Goal: Task Accomplishment & Management: Manage account settings

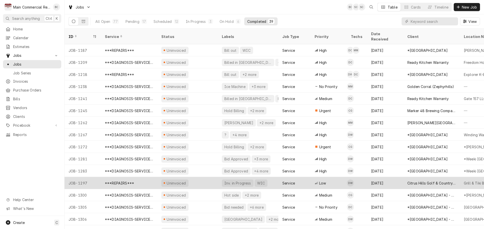
click at [84, 179] on div "JOB-1297" at bounding box center [82, 183] width 36 height 12
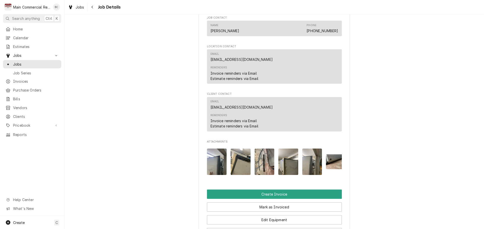
scroll to position [554, 0]
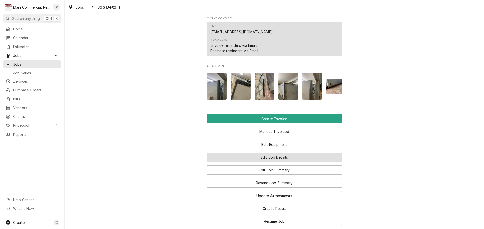
click at [261, 162] on button "Edit Job Details" at bounding box center [274, 157] width 135 height 9
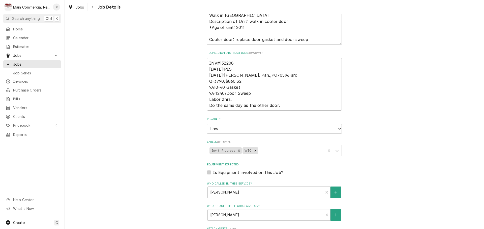
scroll to position [151, 0]
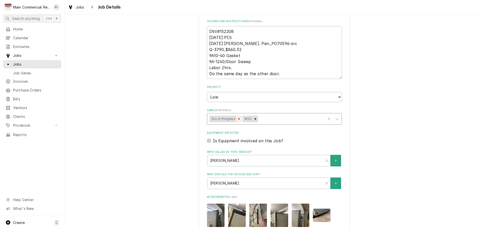
click at [237, 120] on icon "Remove Inv. in Progress" at bounding box center [239, 119] width 4 height 4
type textarea "x"
click at [236, 120] on div "Labels" at bounding box center [274, 119] width 97 height 9
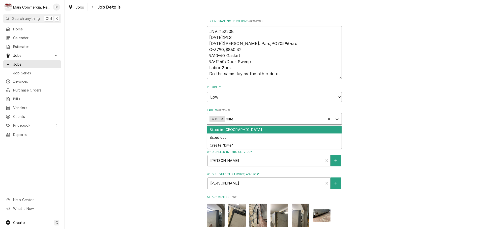
type input "billed"
click at [234, 130] on div "Billed in QBO" at bounding box center [274, 130] width 134 height 8
type textarea "x"
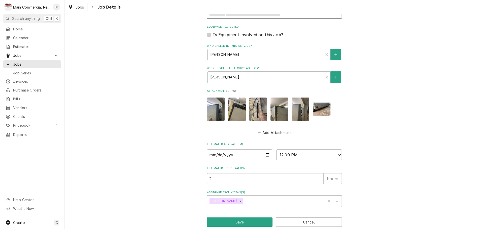
scroll to position [266, 0]
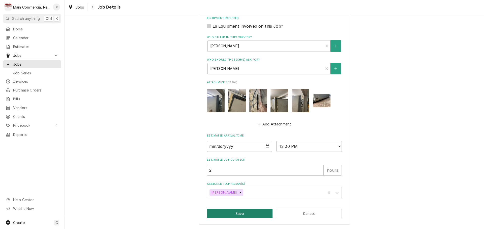
click at [239, 216] on button "Save" at bounding box center [240, 213] width 66 height 9
type textarea "x"
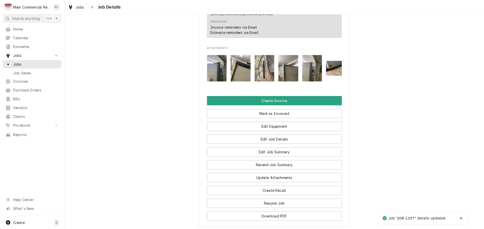
scroll to position [579, 0]
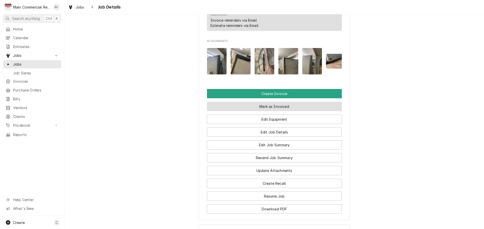
click at [277, 111] on button "Mark as Invoiced" at bounding box center [274, 106] width 135 height 9
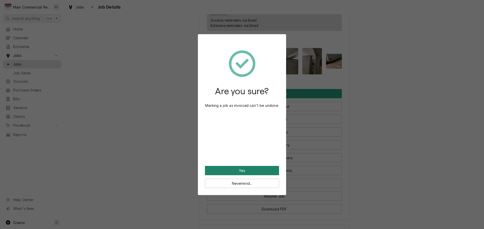
click at [247, 170] on button "Yes" at bounding box center [242, 170] width 74 height 9
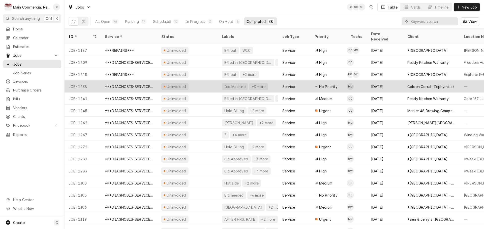
click at [118, 84] on div "***DIAGNOSIS-SERVICE CALL***" at bounding box center [129, 86] width 48 height 5
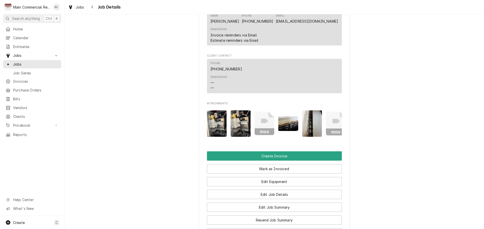
scroll to position [504, 0]
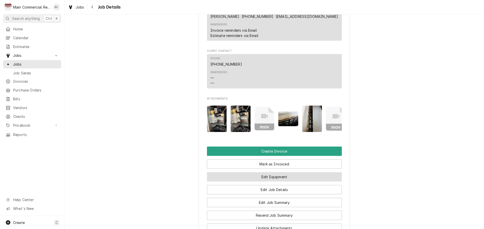
click at [269, 176] on button "Edit Equipment" at bounding box center [274, 177] width 135 height 9
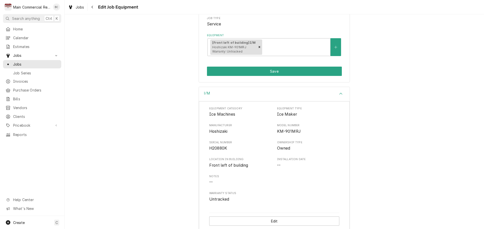
scroll to position [88, 0]
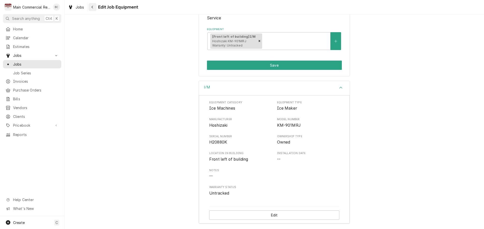
click at [90, 7] on div "Navigate back" at bounding box center [92, 7] width 5 height 5
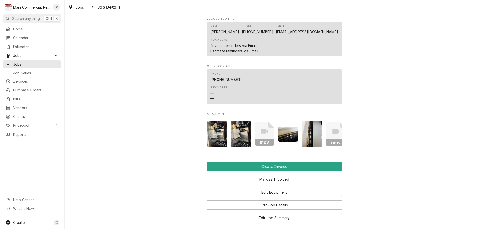
scroll to position [504, 0]
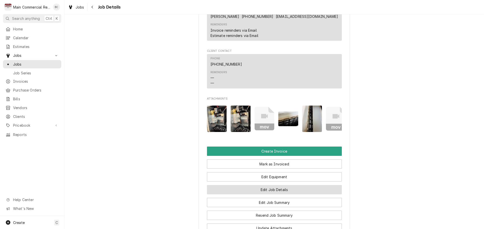
click at [261, 188] on button "Edit Job Details" at bounding box center [274, 189] width 135 height 9
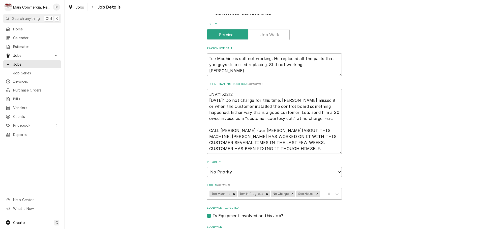
scroll to position [101, 0]
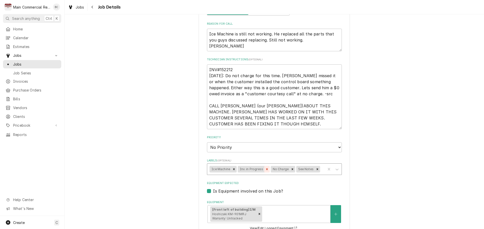
click at [266, 170] on icon "Remove Inv. in Progress" at bounding box center [267, 170] width 2 height 2
type textarea "x"
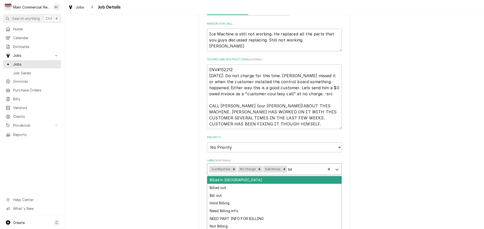
type input "bill"
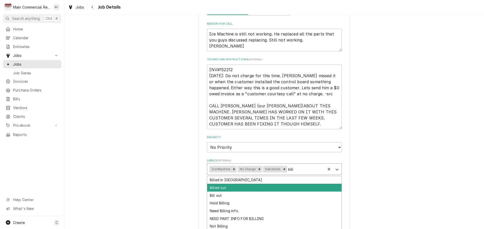
click at [278, 187] on div "Billed out" at bounding box center [274, 188] width 134 height 8
type textarea "x"
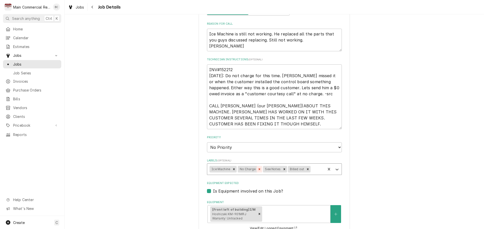
click at [258, 169] on icon "Remove No Charge" at bounding box center [259, 170] width 2 height 2
click at [257, 169] on icon "Remove See Notes" at bounding box center [259, 170] width 4 height 4
click at [255, 169] on icon "Remove Billed out" at bounding box center [257, 170] width 4 height 4
type textarea "x"
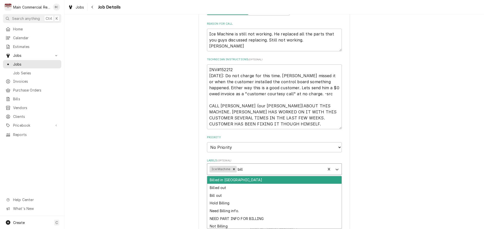
type input "bille"
click at [238, 183] on div "Billed in [GEOGRAPHIC_DATA]" at bounding box center [274, 181] width 134 height 8
type textarea "x"
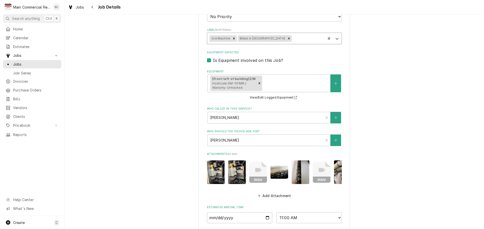
scroll to position [307, 0]
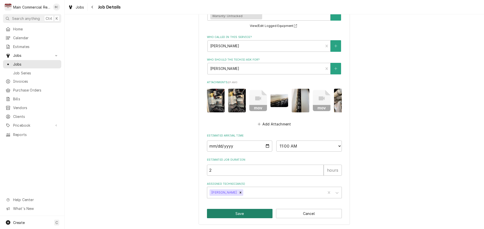
click at [247, 215] on button "Save" at bounding box center [240, 213] width 66 height 9
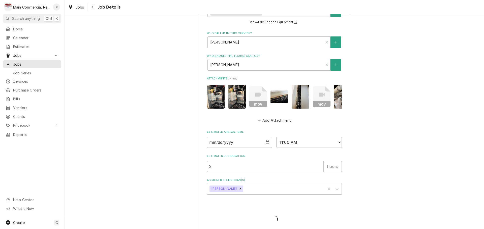
type textarea "x"
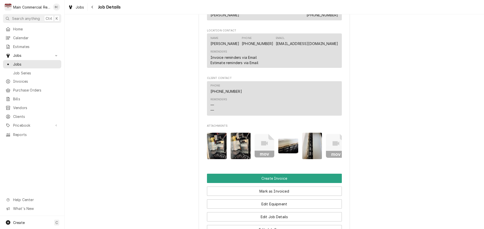
scroll to position [479, 0]
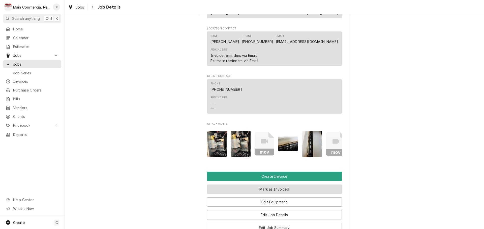
click at [264, 188] on button "Mark as Invoiced" at bounding box center [274, 189] width 135 height 9
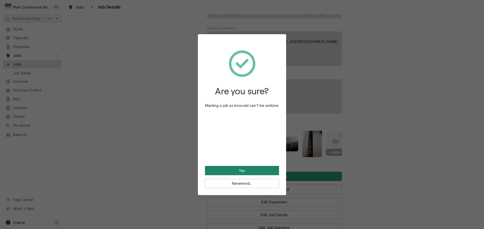
click at [244, 170] on button "Yes" at bounding box center [242, 170] width 74 height 9
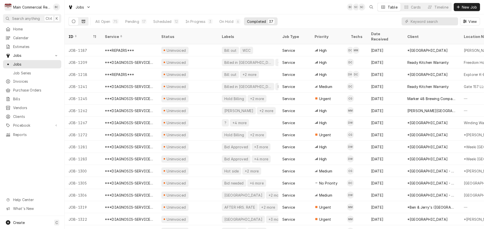
click at [85, 21] on icon "Dynamic Content Wrapper" at bounding box center [84, 21] width 4 height 3
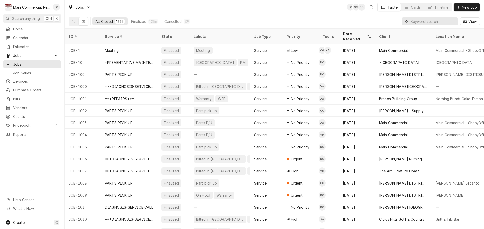
click at [423, 23] on input "Dynamic Content Wrapper" at bounding box center [432, 21] width 45 height 8
type input "1193"
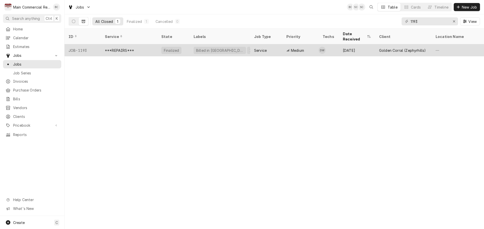
click at [129, 48] on div "***REPAIRS***" at bounding box center [119, 50] width 29 height 5
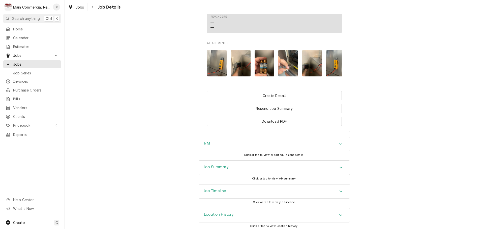
scroll to position [655, 0]
click at [208, 165] on h3 "Job Summary" at bounding box center [216, 166] width 25 height 5
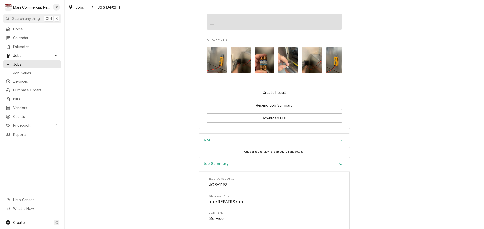
scroll to position [622, 0]
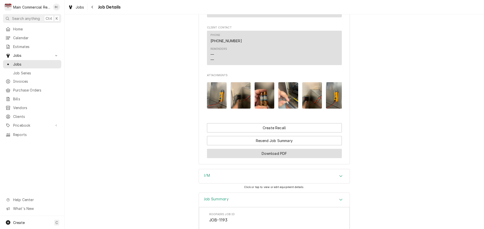
click at [268, 152] on button "Download PDF" at bounding box center [274, 153] width 135 height 9
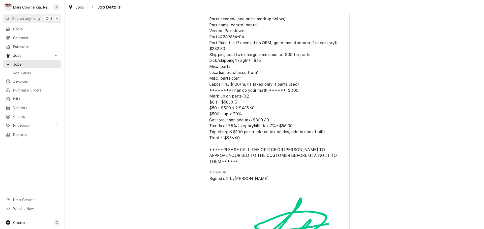
scroll to position [1529, 0]
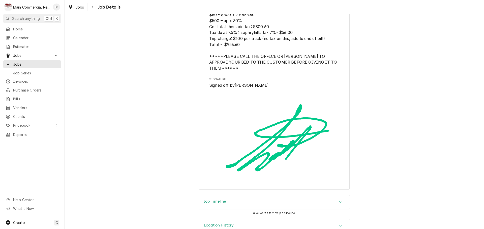
click at [219, 200] on h3 "Job Timeline" at bounding box center [215, 202] width 22 height 5
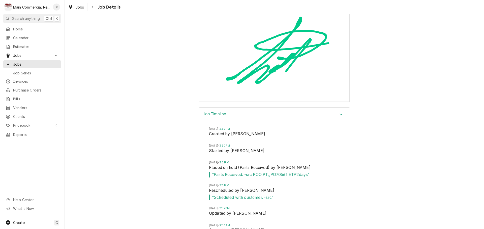
scroll to position [1547, 0]
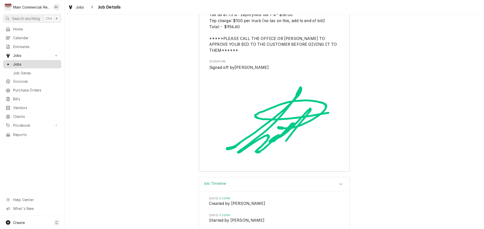
click at [29, 62] on span "Jobs" at bounding box center [36, 64] width 46 height 5
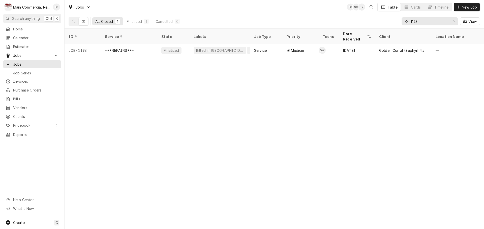
click at [416, 23] on input "1193" at bounding box center [429, 21] width 38 height 8
type input "1238"
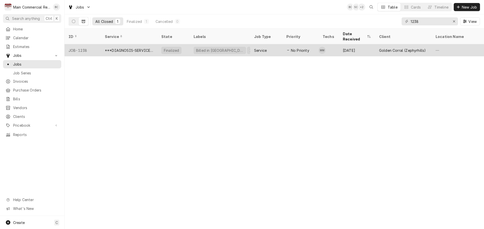
click at [139, 48] on div "***DIAGNOSIS-SERVICE CALL***" at bounding box center [129, 50] width 48 height 5
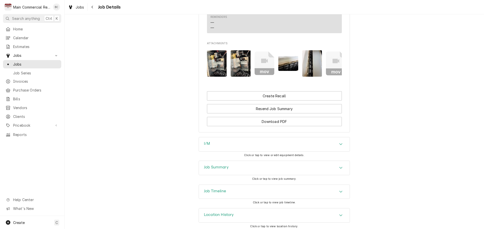
scroll to position [560, 0]
click at [215, 188] on h3 "Job Timeline" at bounding box center [215, 190] width 22 height 5
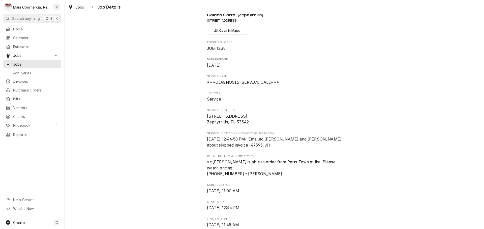
scroll to position [0, 0]
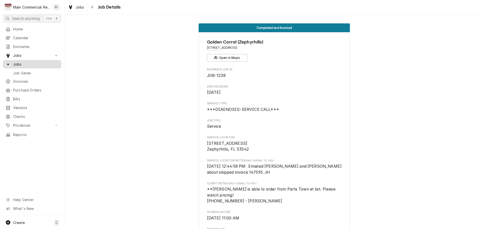
click at [28, 63] on span "Jobs" at bounding box center [36, 64] width 46 height 5
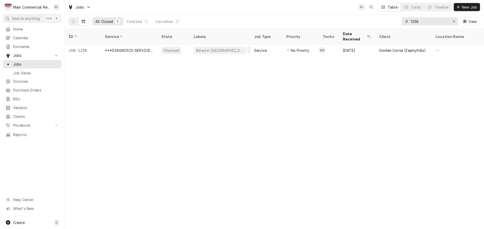
click at [424, 23] on input "1238" at bounding box center [429, 21] width 38 height 8
type input "1175"
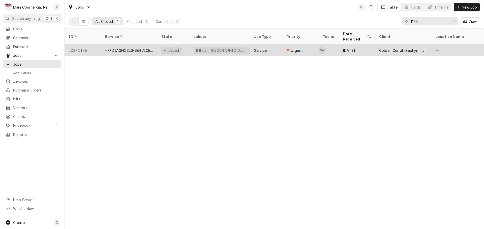
click at [116, 48] on div "***DIAGNOSIS-SERVICE CALL***" at bounding box center [129, 50] width 48 height 5
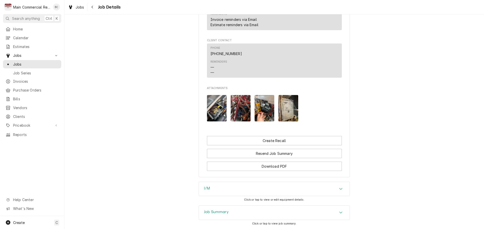
scroll to position [497, 0]
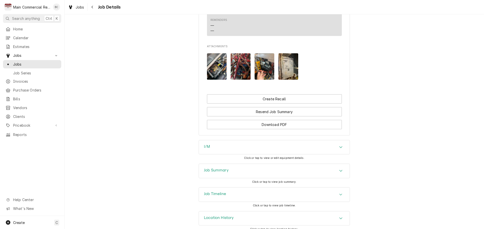
click at [221, 168] on h3 "Job Summary" at bounding box center [216, 170] width 25 height 5
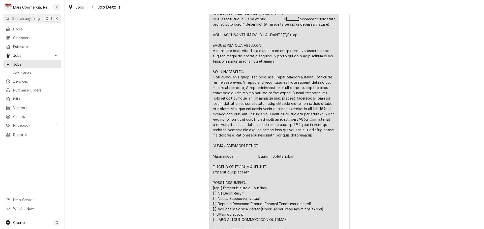
scroll to position [900, 0]
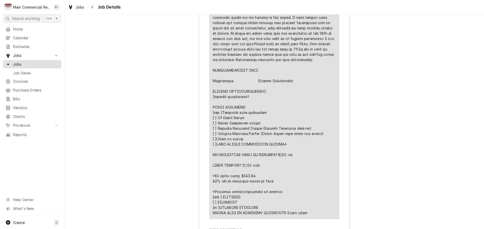
click at [15, 62] on span "Jobs" at bounding box center [36, 64] width 46 height 5
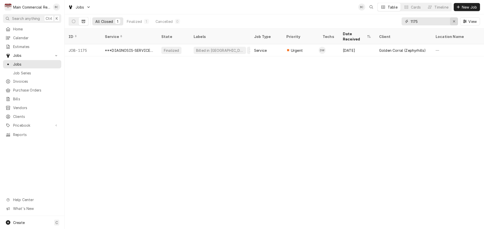
click at [456, 23] on div "Erase input" at bounding box center [453, 21] width 5 height 5
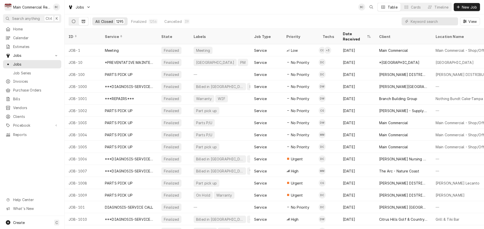
click at [76, 21] on button "Dynamic Content Wrapper" at bounding box center [74, 21] width 10 height 8
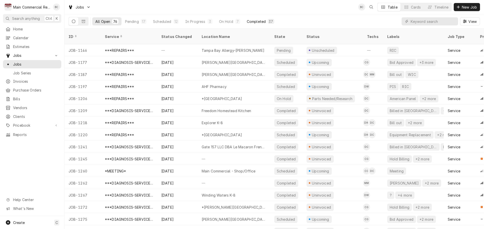
click at [258, 22] on div "Completed" at bounding box center [256, 21] width 19 height 5
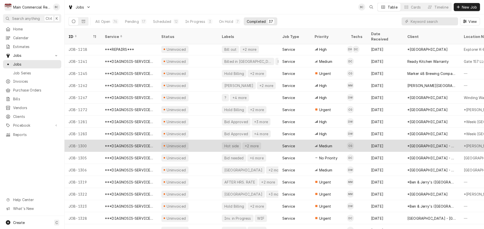
scroll to position [50, 0]
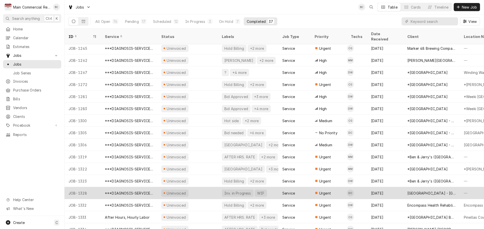
click at [85, 188] on div "JOB-1328" at bounding box center [82, 193] width 36 height 12
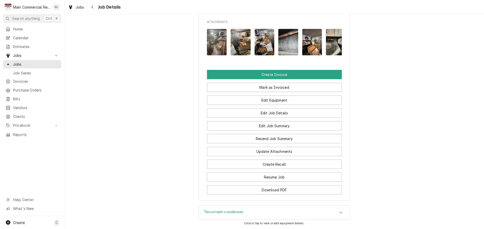
scroll to position [579, 0]
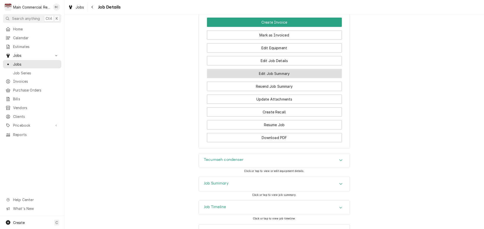
click at [271, 77] on button "Edit Job Summary" at bounding box center [274, 73] width 135 height 9
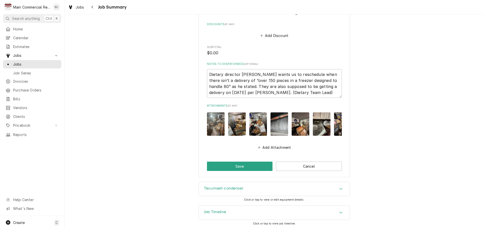
scroll to position [874, 0]
click at [343, 215] on div "Job Timeline" at bounding box center [274, 213] width 151 height 14
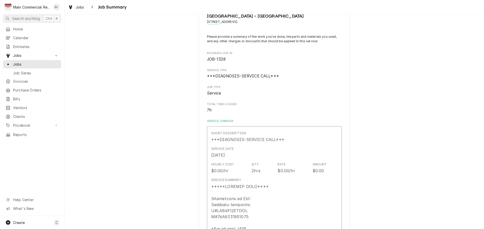
scroll to position [0, 0]
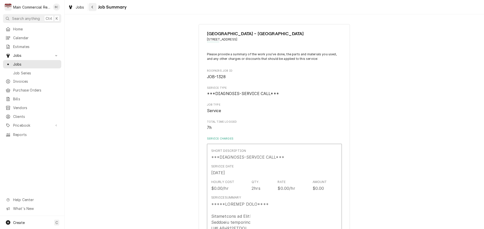
click at [93, 8] on icon "Navigate back" at bounding box center [92, 7] width 2 height 4
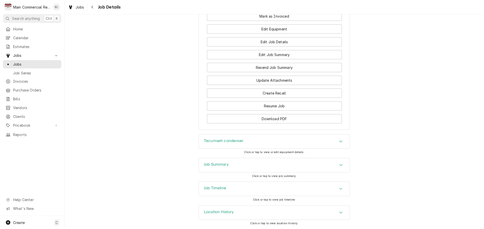
scroll to position [602, 0]
click at [281, 167] on div "Job Summary" at bounding box center [274, 165] width 151 height 14
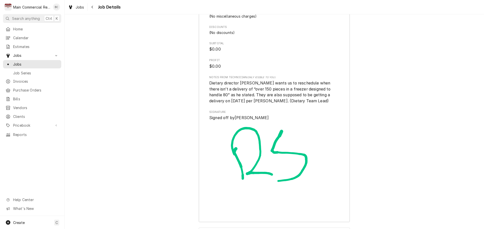
scroll to position [1440, 0]
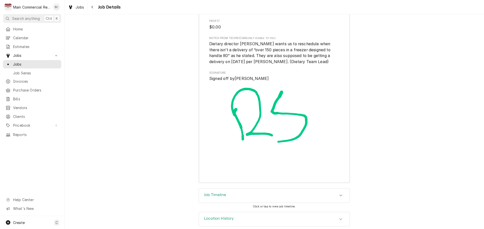
click at [276, 192] on div "Job Timeline" at bounding box center [274, 196] width 151 height 14
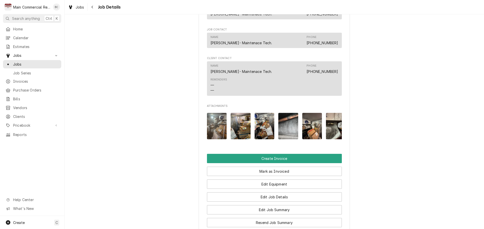
scroll to position [505, 0]
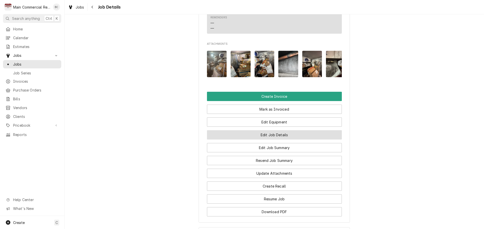
click at [279, 139] on button "Edit Job Details" at bounding box center [274, 134] width 135 height 9
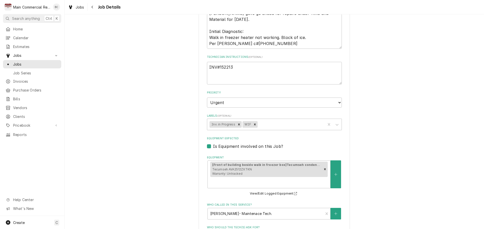
scroll to position [126, 0]
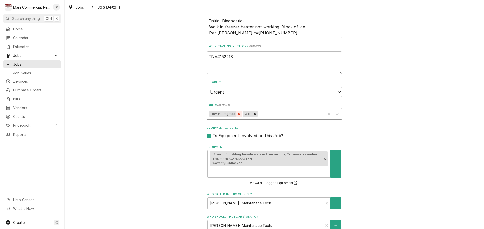
click at [237, 116] on icon "Remove Inv. in Progress" at bounding box center [239, 114] width 4 height 4
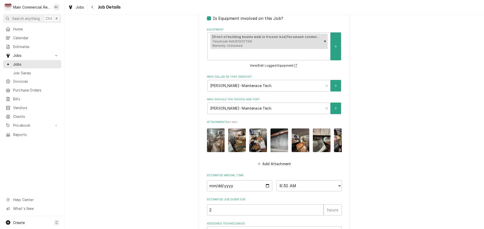
scroll to position [277, 0]
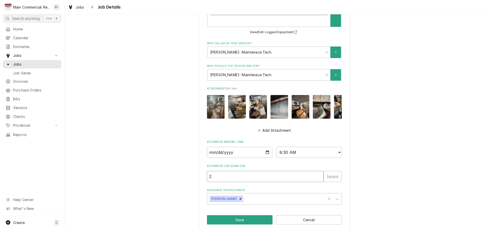
click at [262, 171] on input "2" at bounding box center [265, 176] width 117 height 11
type textarea "x"
type input "7"
type textarea "x"
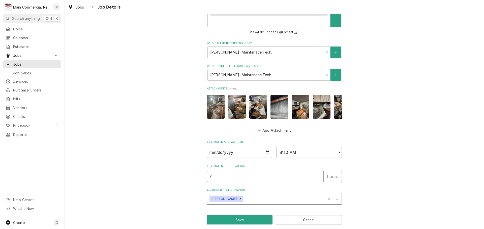
type input "7"
click at [300, 195] on div "Assigned Technician(s)" at bounding box center [283, 199] width 79 height 9
type input "mik"
click at [299, 206] on div "[PERSON_NAME]" at bounding box center [274, 210] width 134 height 8
type textarea "x"
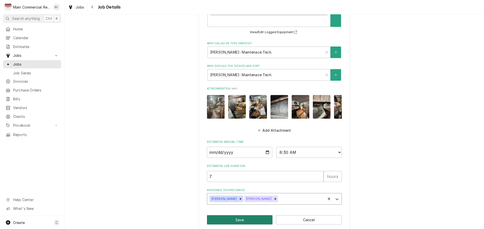
click at [257, 216] on button "Save" at bounding box center [240, 220] width 66 height 9
type textarea "x"
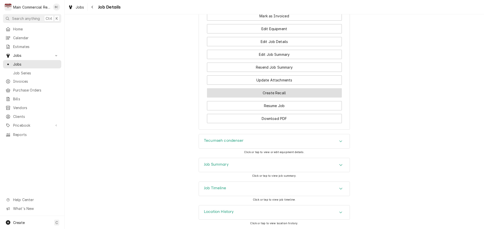
scroll to position [608, 0]
click at [341, 145] on div "Tecumseh condenser" at bounding box center [274, 142] width 151 height 14
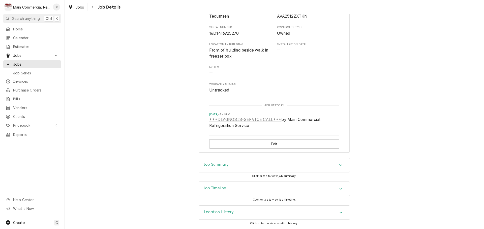
scroll to position [771, 0]
click at [337, 173] on div "Job Summary" at bounding box center [273, 165] width 151 height 15
click at [337, 170] on div "Job Summary" at bounding box center [274, 165] width 151 height 14
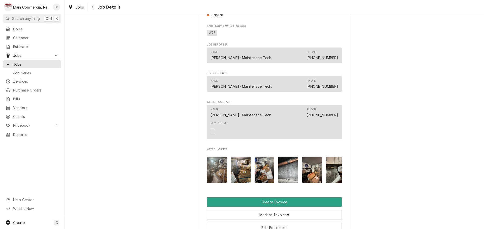
scroll to position [469, 0]
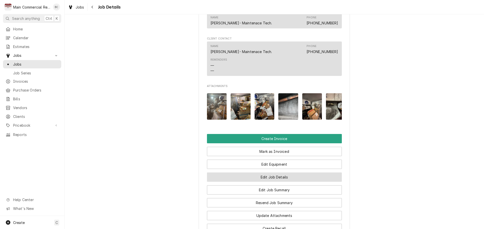
click at [264, 182] on button "Edit Job Details" at bounding box center [274, 177] width 135 height 9
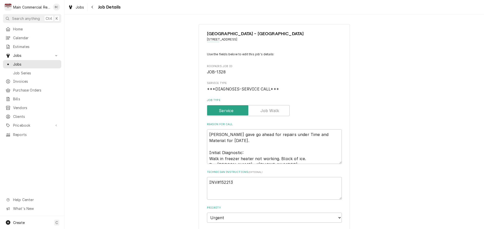
type textarea "x"
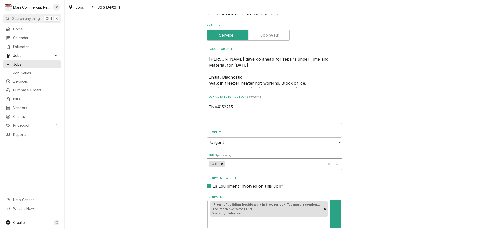
scroll to position [126, 0]
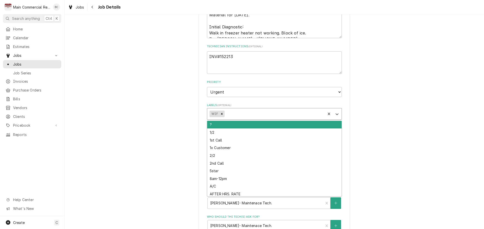
click at [235, 115] on div "Labels" at bounding box center [273, 114] width 97 height 9
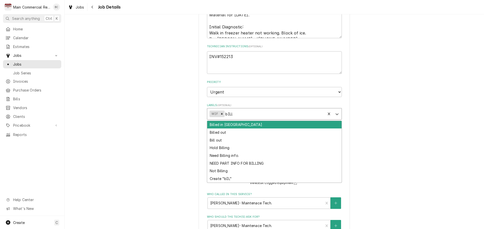
type input "bILLE"
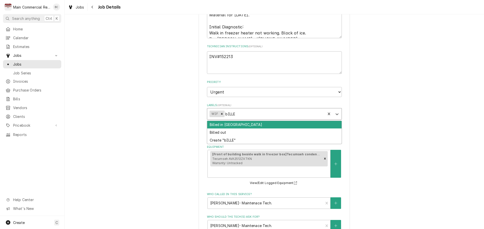
click at [260, 124] on div "Billed in [GEOGRAPHIC_DATA]" at bounding box center [274, 125] width 134 height 8
type textarea "x"
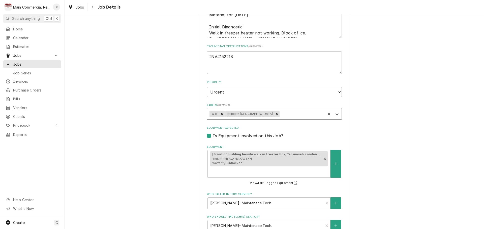
click at [382, 130] on div "[GEOGRAPHIC_DATA] - [GEOGRAPHIC_DATA] [STREET_ADDRESS] Use the fields below to …" at bounding box center [273, 140] width 419 height 493
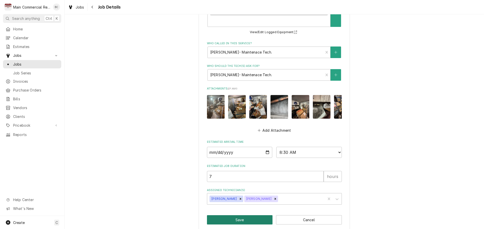
click at [218, 216] on button "Save" at bounding box center [240, 220] width 66 height 9
type textarea "x"
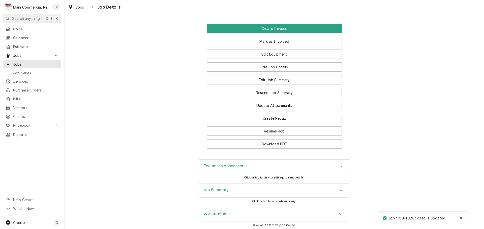
scroll to position [579, 0]
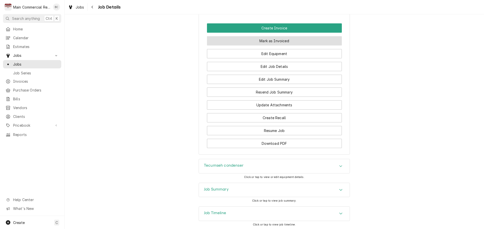
click at [258, 44] on button "Mark as Invoiced" at bounding box center [274, 40] width 135 height 9
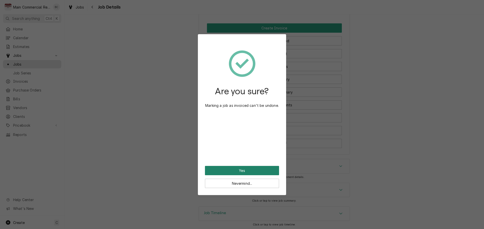
click at [254, 172] on button "Yes" at bounding box center [242, 170] width 74 height 9
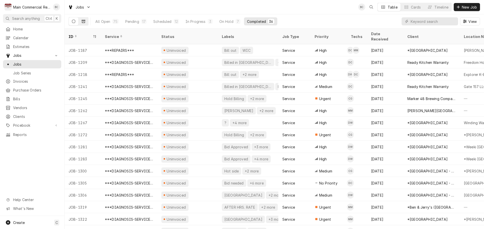
click at [84, 21] on icon "Dynamic Content Wrapper" at bounding box center [84, 22] width 4 height 4
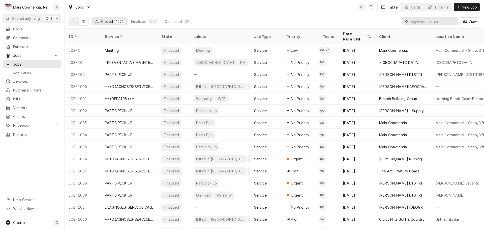
click at [425, 23] on input "Dynamic Content Wrapper" at bounding box center [432, 21] width 45 height 8
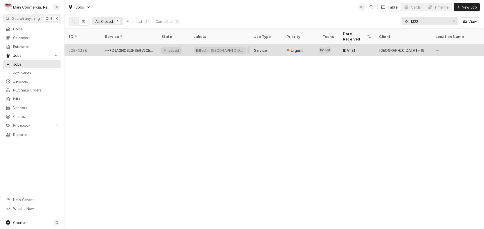
type input "1328"
click at [125, 47] on div "***DIAGNOSIS-SERVICE CALL***" at bounding box center [129, 50] width 56 height 12
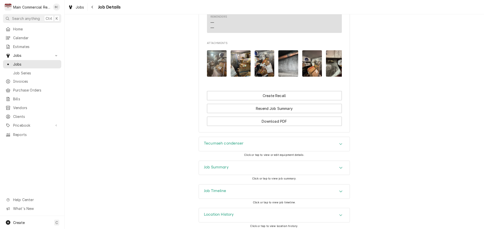
scroll to position [518, 0]
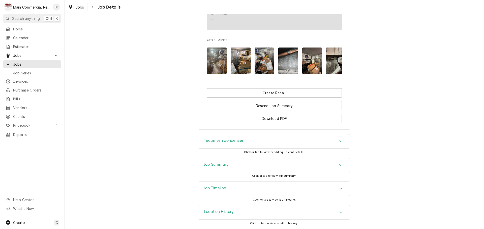
click at [218, 60] on img "Attachments" at bounding box center [217, 61] width 20 height 26
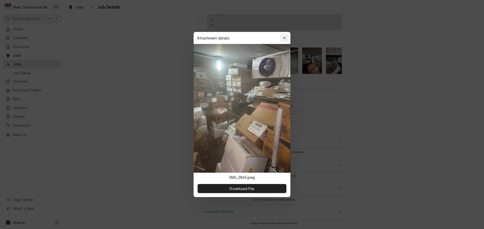
click at [285, 37] on icon "button" at bounding box center [284, 38] width 3 height 4
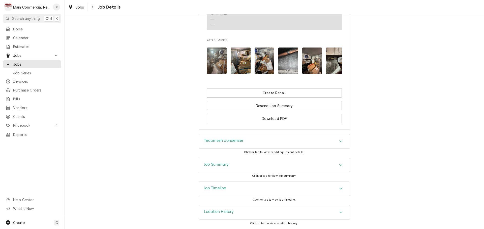
click at [258, 60] on img "Attachments" at bounding box center [264, 61] width 20 height 26
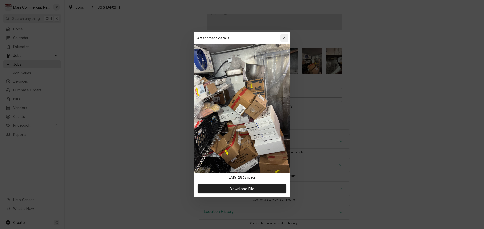
click at [284, 38] on icon "button" at bounding box center [284, 38] width 3 height 4
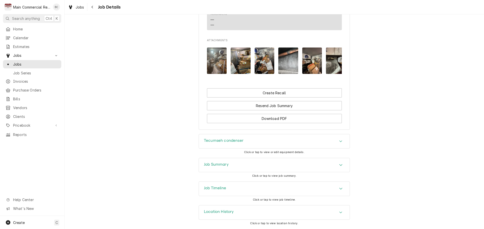
click at [237, 58] on img "Attachments" at bounding box center [240, 61] width 20 height 26
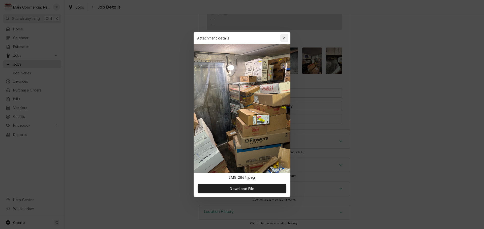
click at [285, 39] on icon "button" at bounding box center [284, 38] width 3 height 4
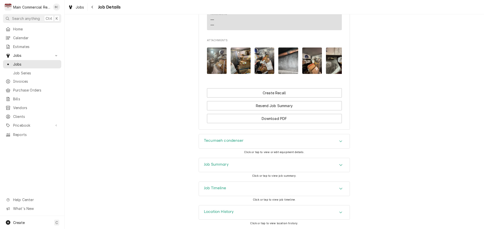
click at [333, 65] on img "Attachments" at bounding box center [336, 61] width 20 height 26
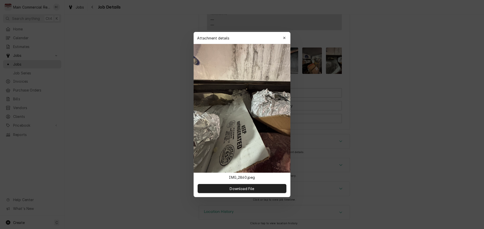
click at [284, 38] on icon "button" at bounding box center [284, 38] width 3 height 4
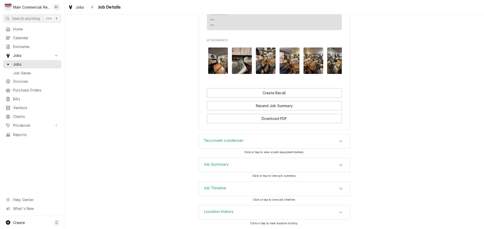
scroll to position [0, 121]
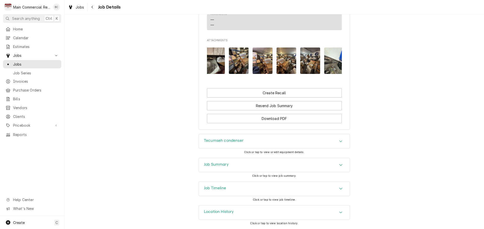
click at [282, 61] on img "Attachments" at bounding box center [286, 61] width 20 height 26
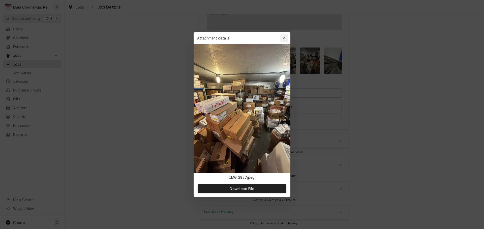
click at [286, 40] on div "button" at bounding box center [284, 38] width 5 height 5
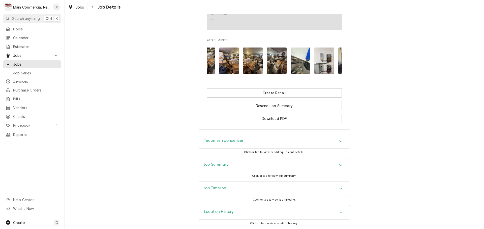
scroll to position [0, 175]
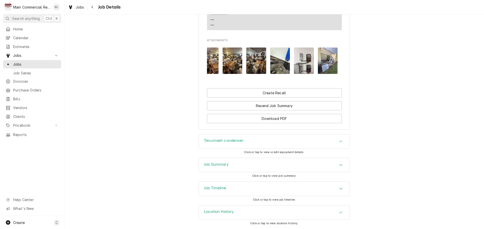
click at [332, 57] on img "Attachments" at bounding box center [328, 61] width 20 height 26
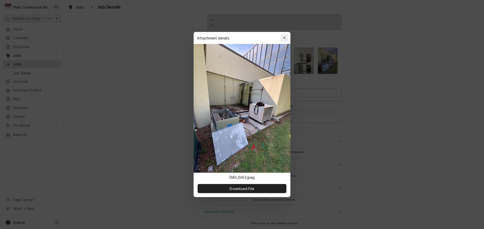
click at [285, 39] on icon "button" at bounding box center [284, 38] width 2 height 2
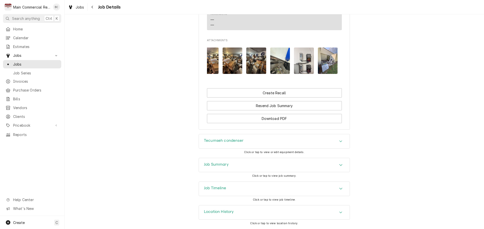
click at [263, 59] on img "Attachments" at bounding box center [256, 61] width 20 height 26
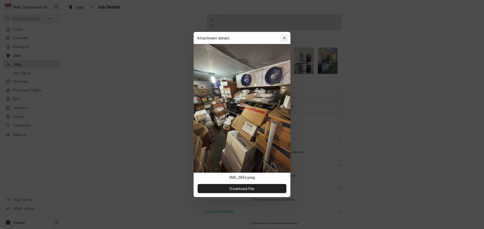
click at [284, 38] on icon "button" at bounding box center [284, 38] width 2 height 2
